Goal: Find specific page/section: Find specific page/section

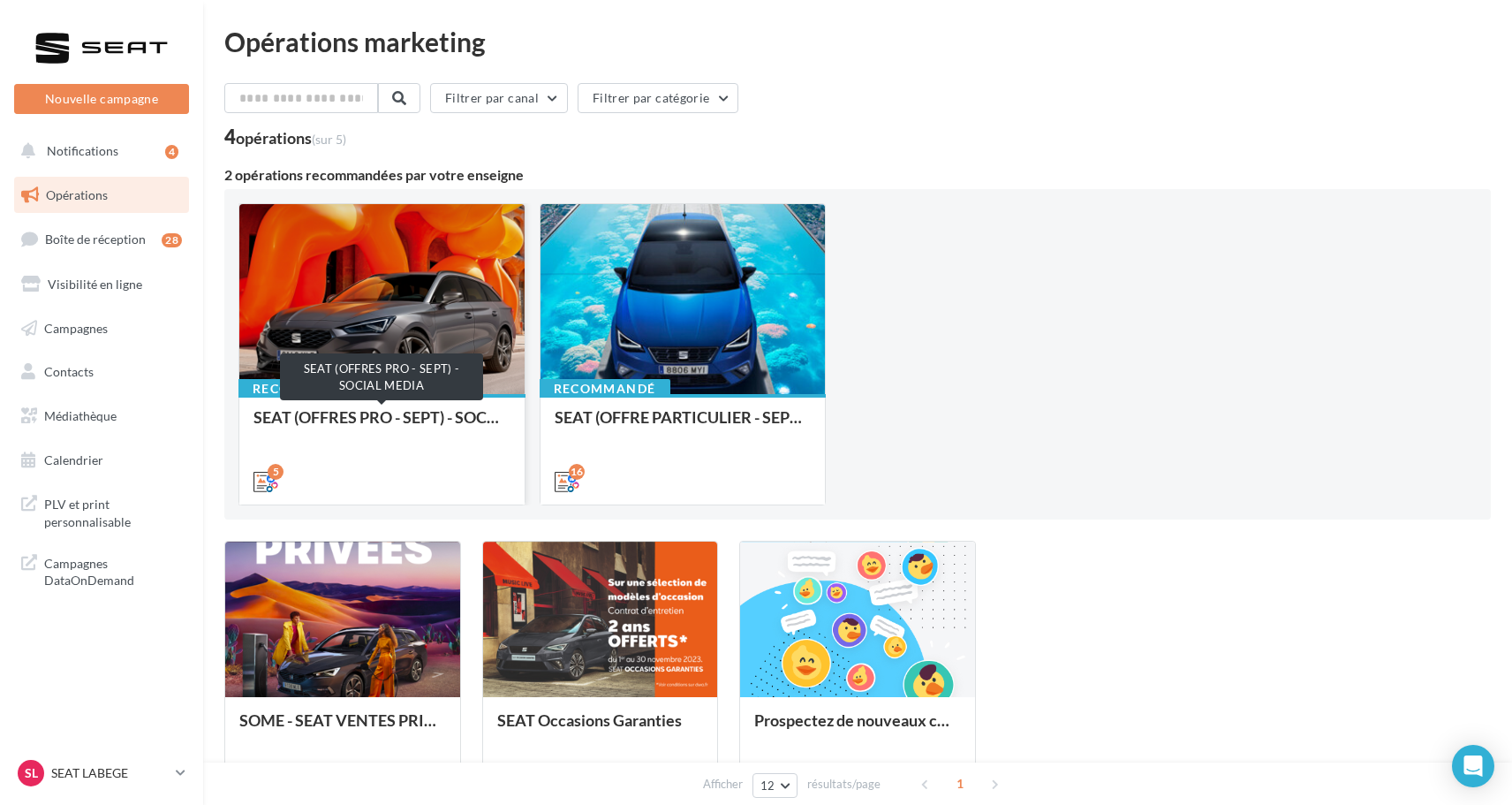
click at [400, 422] on div "SEAT (OFFRES PRO - SEPT) - SOCIAL MEDIA" at bounding box center [382, 425] width 257 height 35
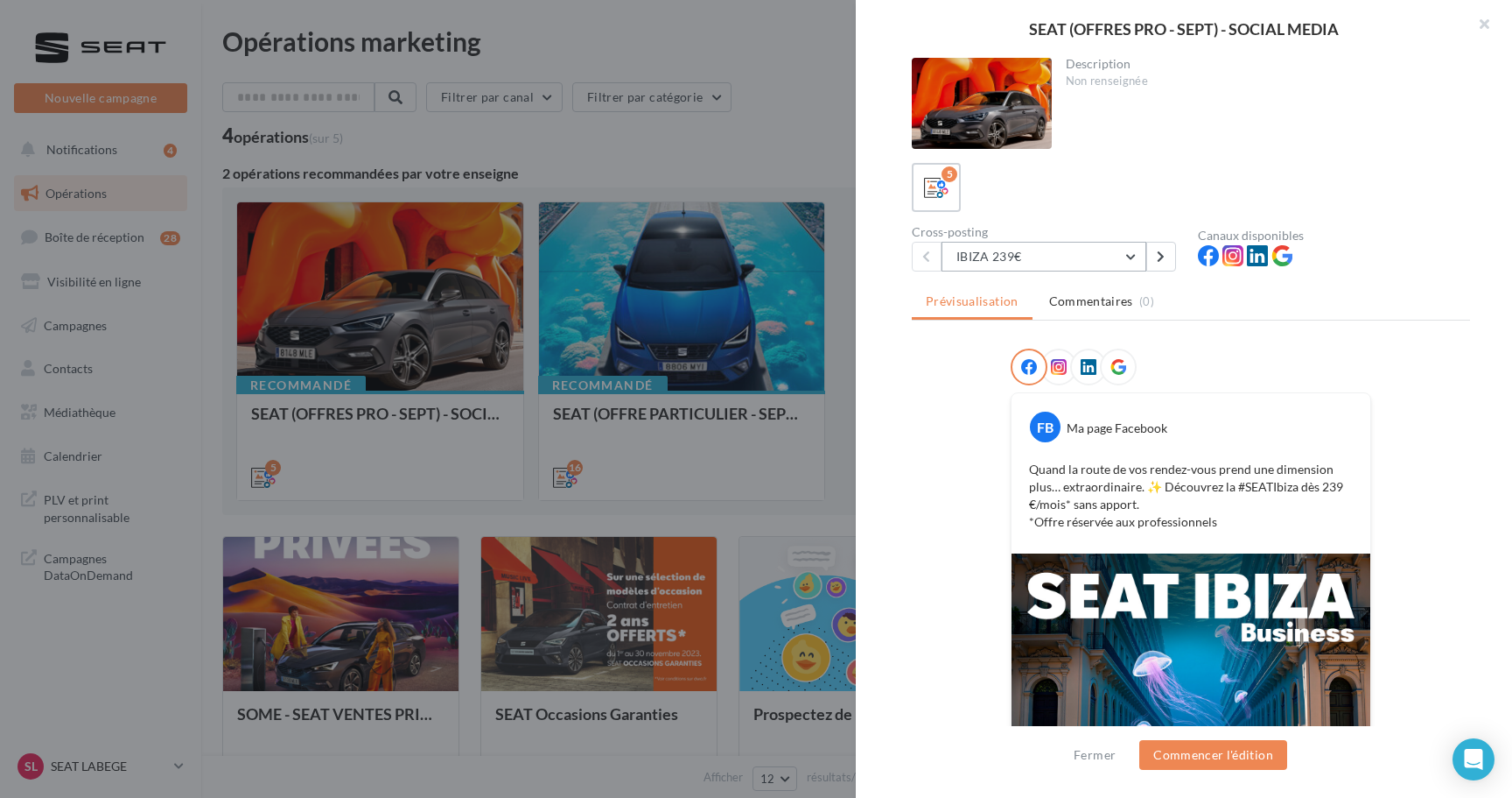
click at [1039, 262] on button "IBIZA 239€" at bounding box center [1044, 257] width 205 height 30
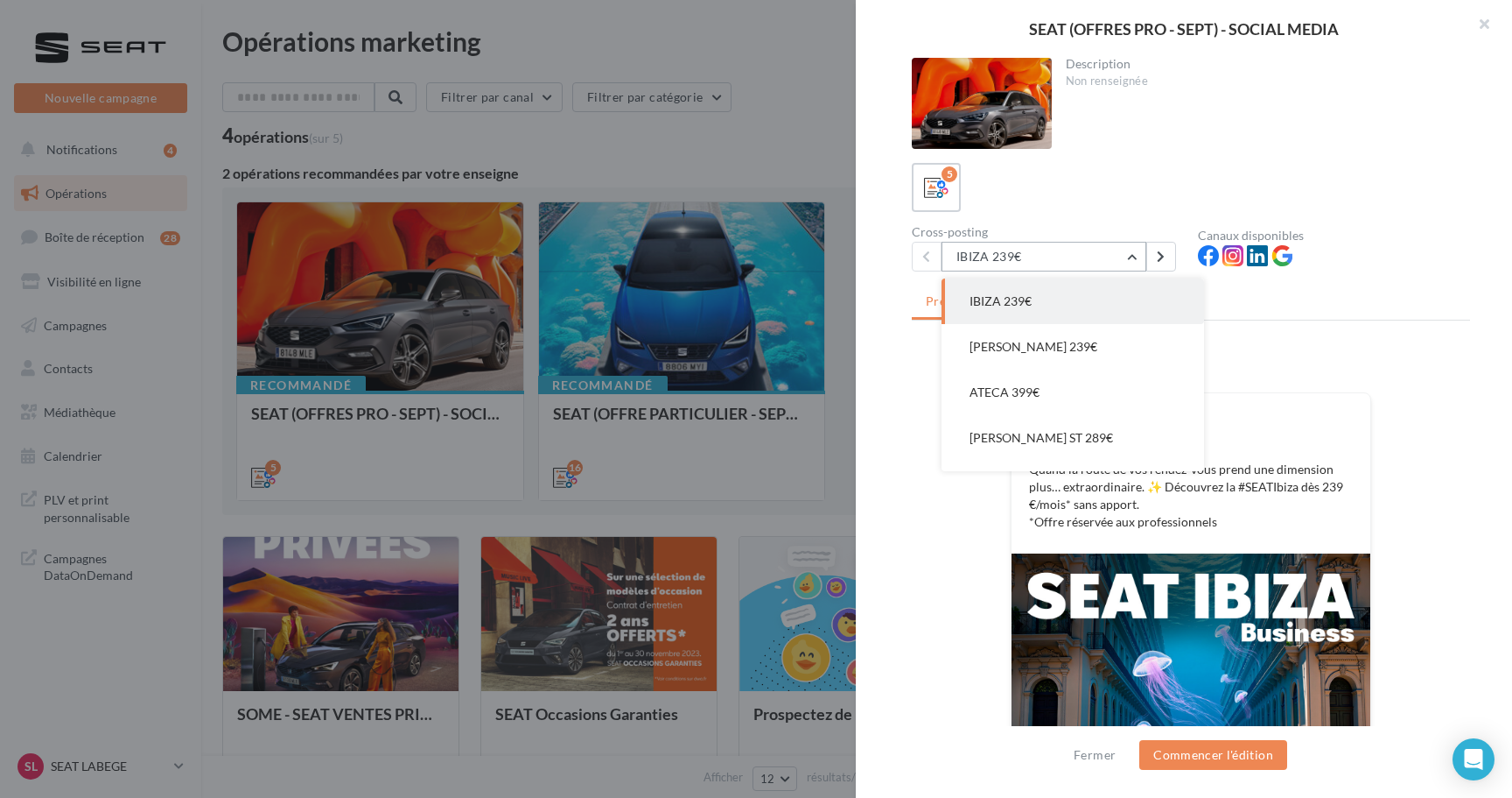
click at [1039, 262] on button "IBIZA 239€" at bounding box center [1044, 257] width 205 height 30
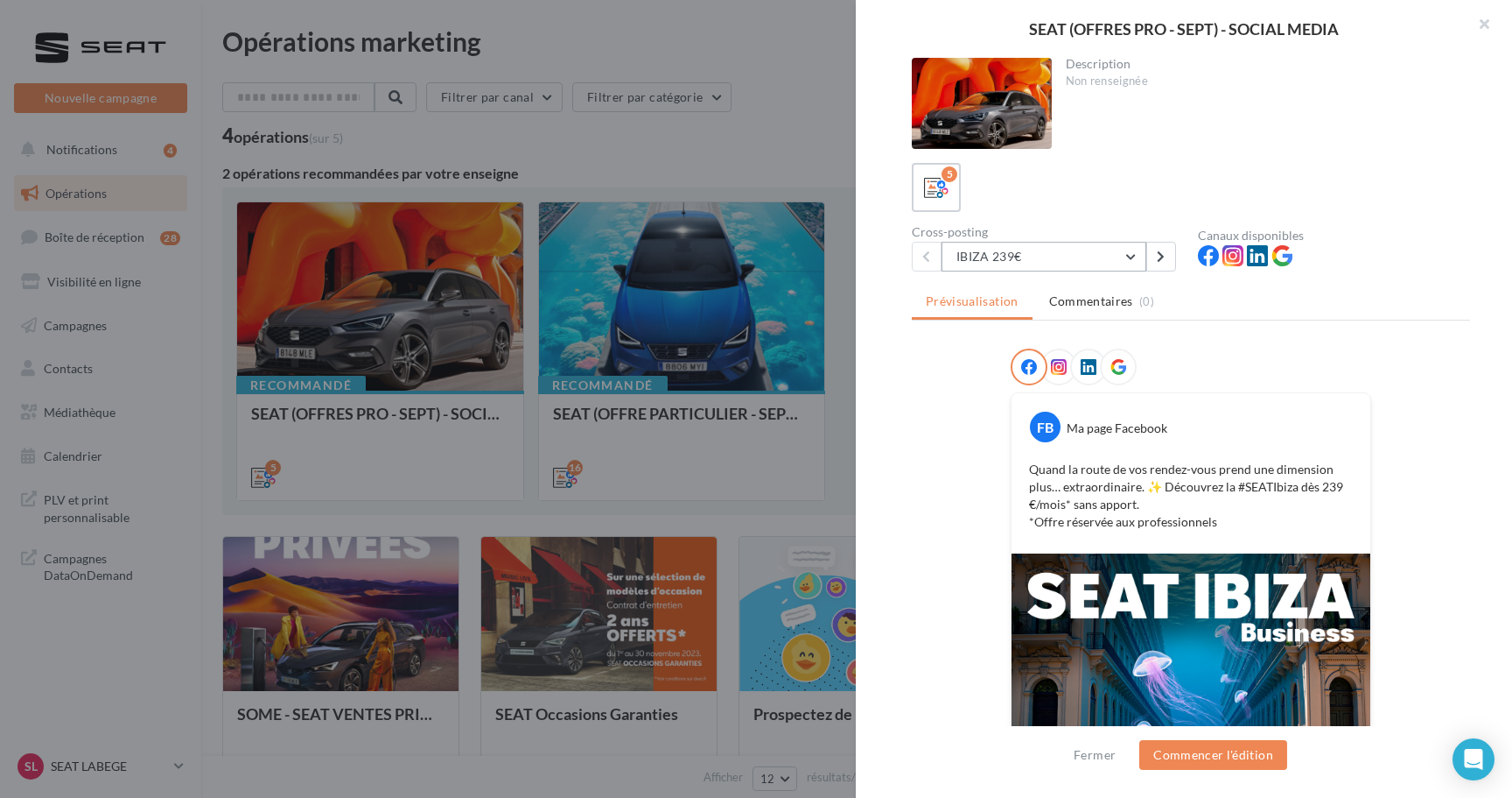
click at [1027, 261] on button "IBIZA 239€" at bounding box center [1044, 257] width 205 height 30
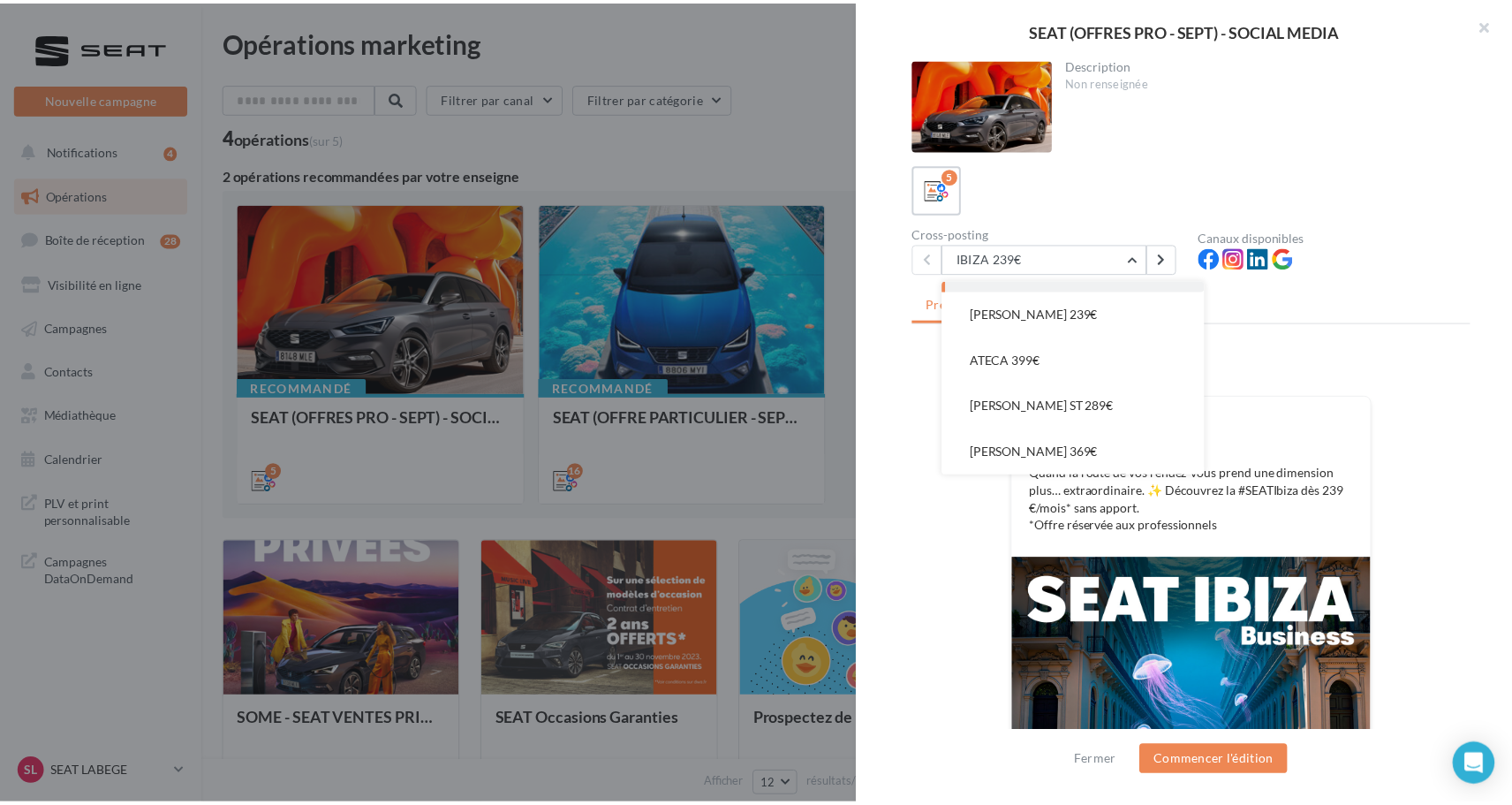
scroll to position [35, 0]
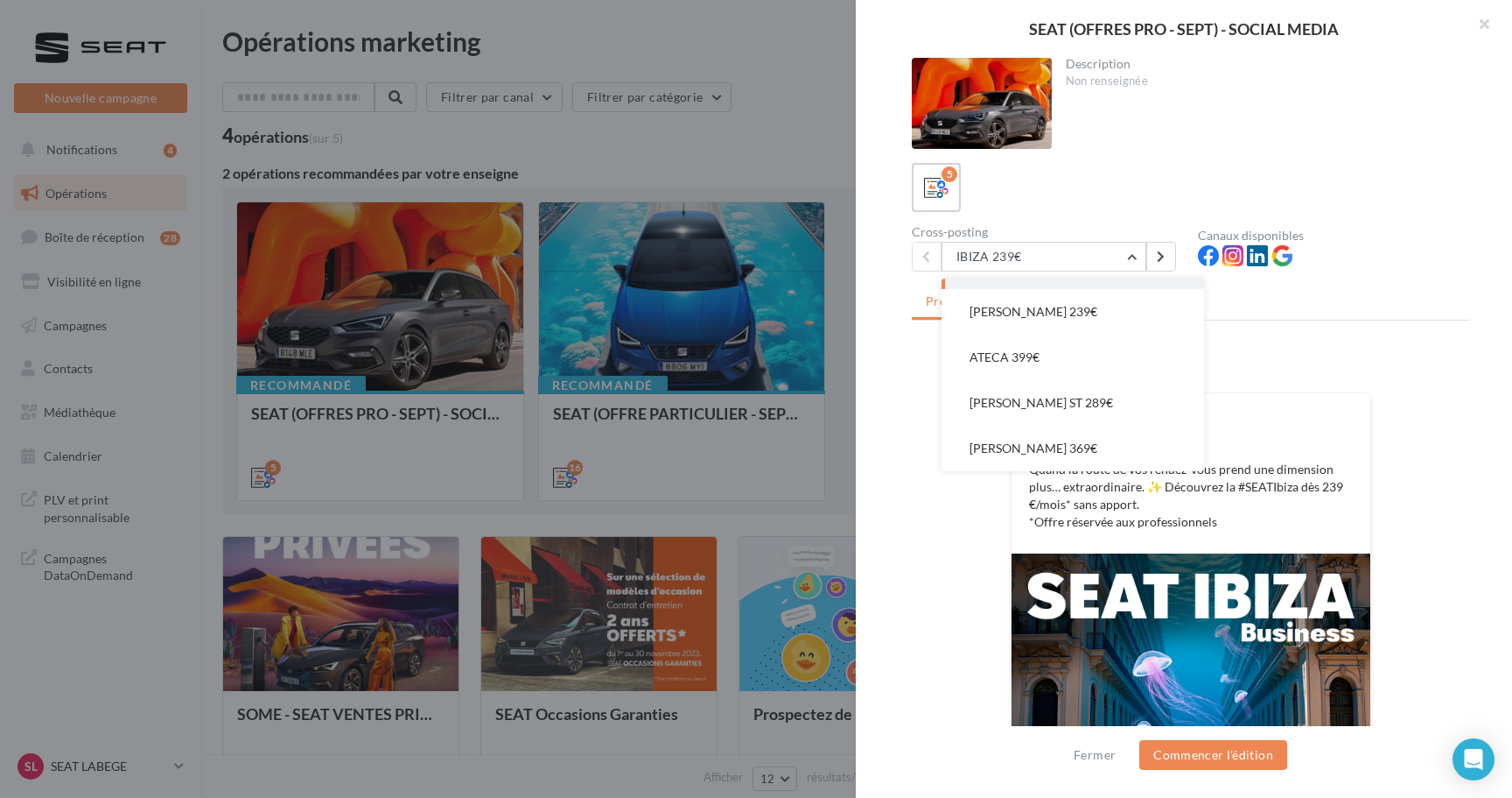
click at [950, 508] on div "FB Ma page Facebook Quand la route de vos rendez-vous prend une dimension plus……" at bounding box center [1191, 687] width 559 height 677
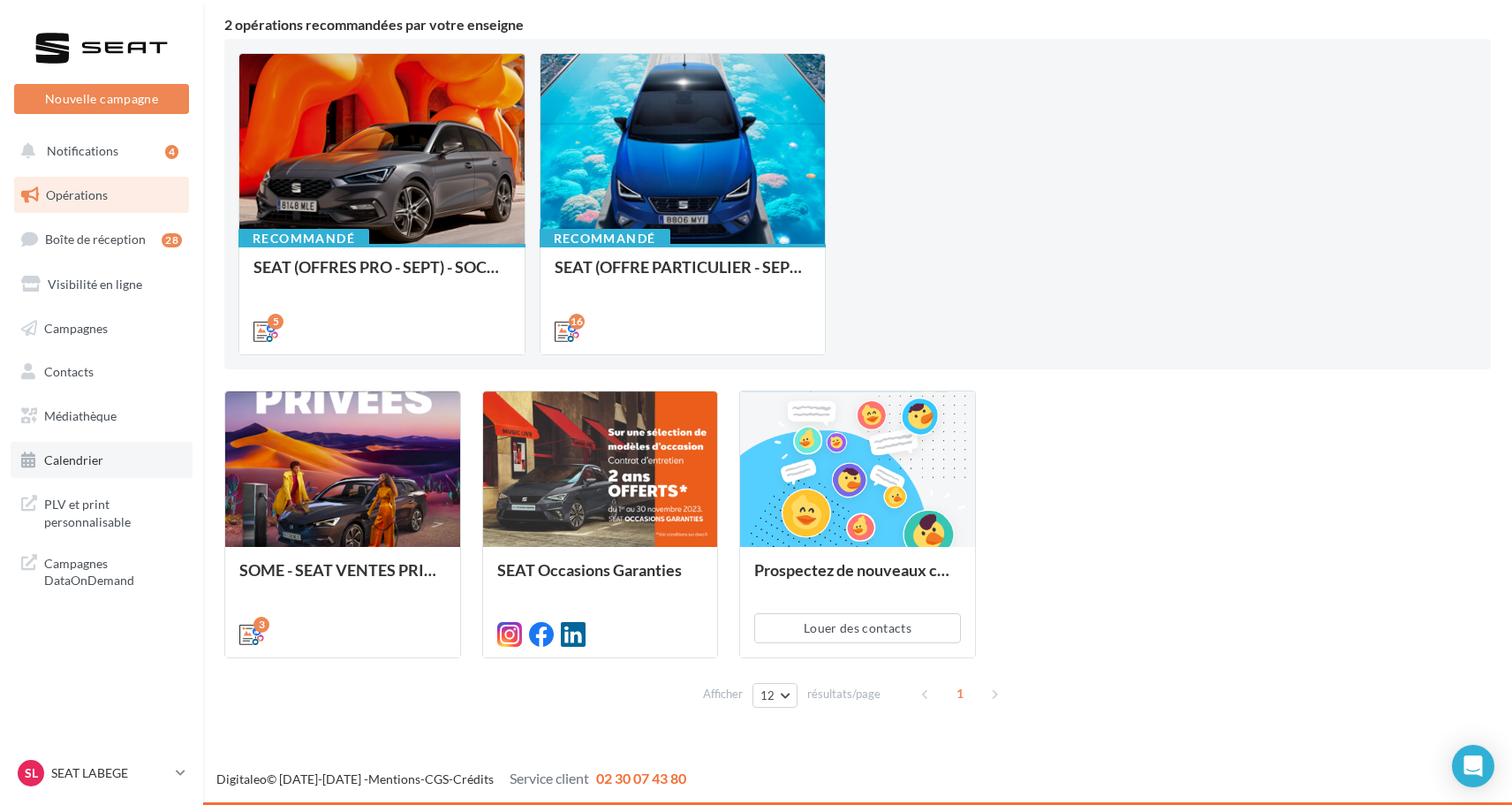
scroll to position [151, 0]
click at [134, 413] on link "Médiathèque" at bounding box center [101, 415] width 182 height 37
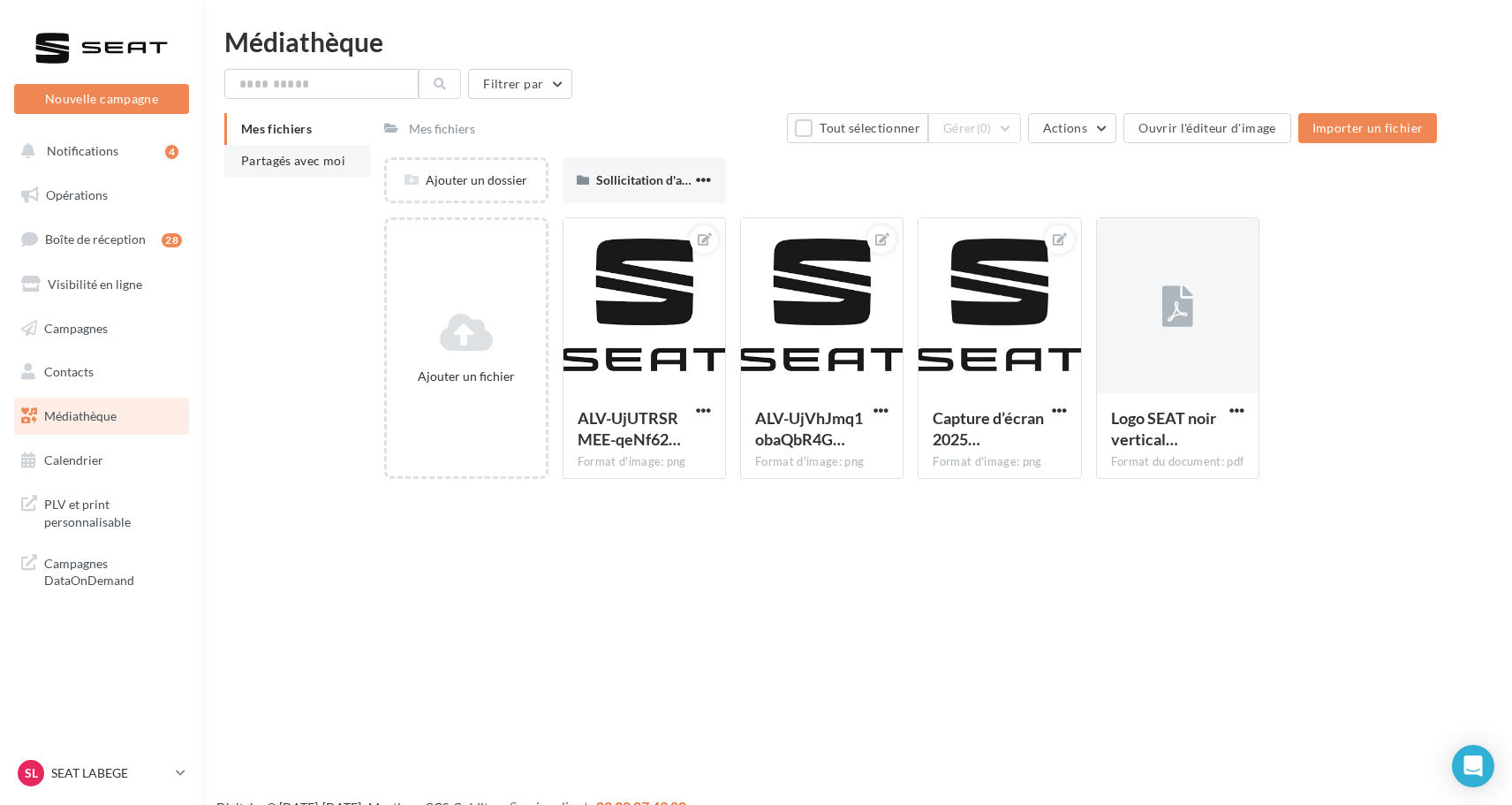
click at [302, 163] on span "Partagés avec moi" at bounding box center [292, 160] width 104 height 15
